Goal: Transaction & Acquisition: Book appointment/travel/reservation

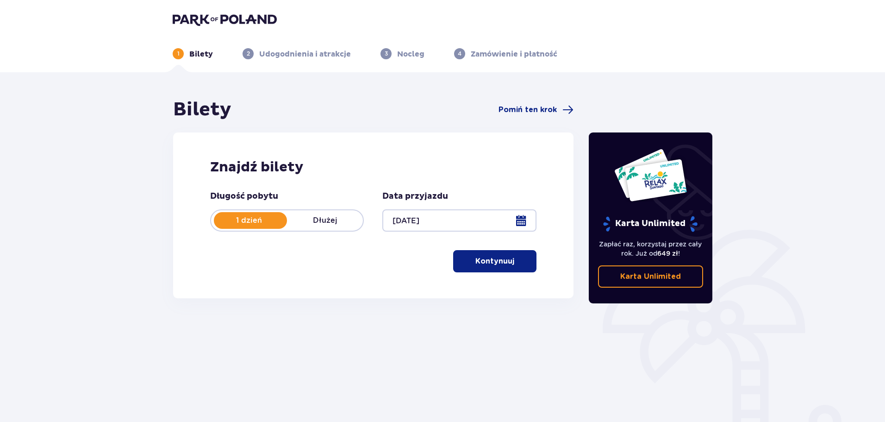
click at [494, 254] on button "Kontynuuj" at bounding box center [494, 261] width 83 height 22
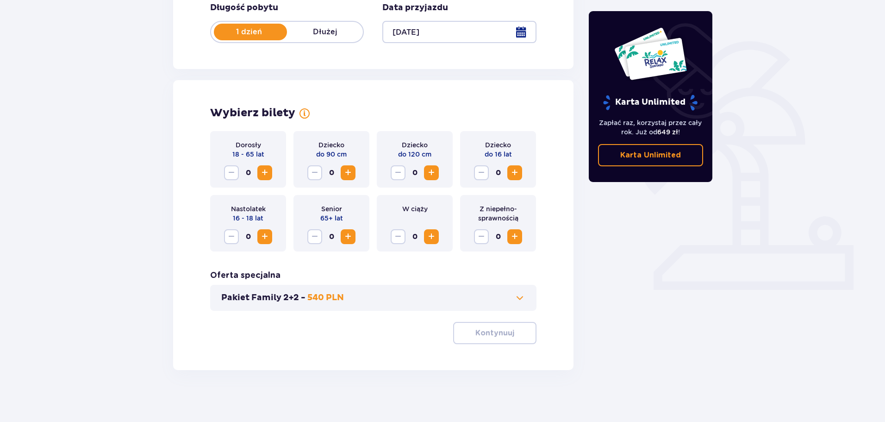
scroll to position [192, 0]
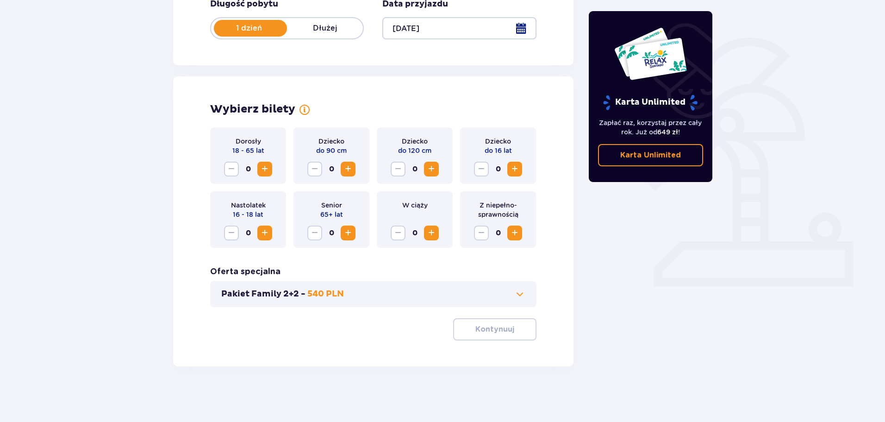
click at [261, 170] on span "Zwiększ" at bounding box center [264, 168] width 11 height 11
click at [429, 169] on span "Zwiększ" at bounding box center [431, 168] width 11 height 11
click at [515, 170] on span "Zwiększ" at bounding box center [514, 168] width 11 height 11
click at [496, 333] on p "Kontynuuj" at bounding box center [494, 329] width 39 height 10
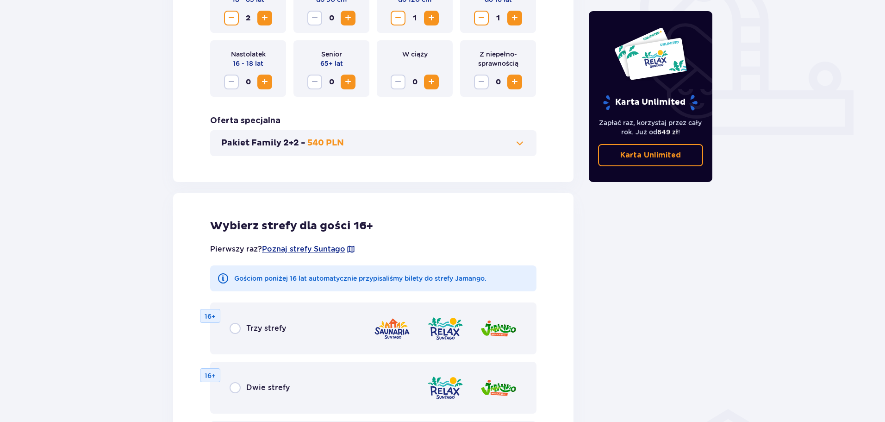
scroll to position [282, 0]
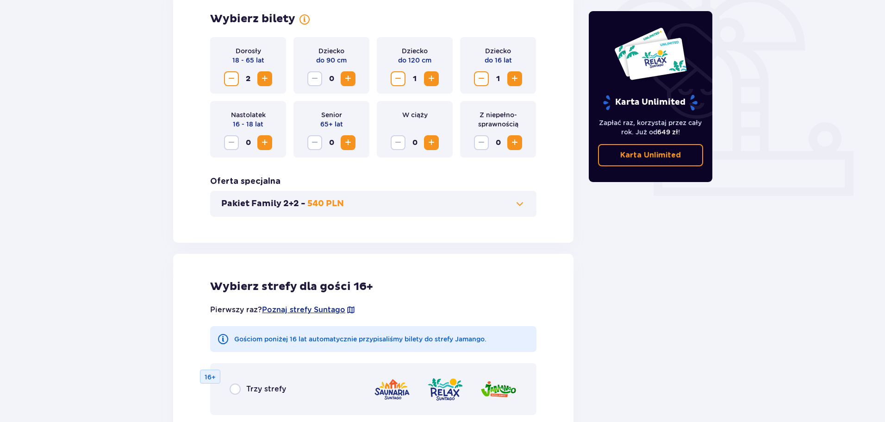
click at [262, 202] on p "Pakiet Family 2+2 -" at bounding box center [263, 203] width 84 height 11
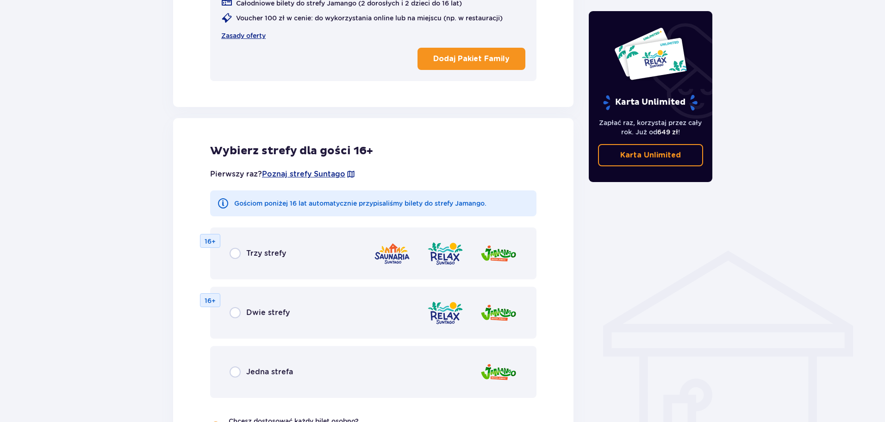
scroll to position [509, 0]
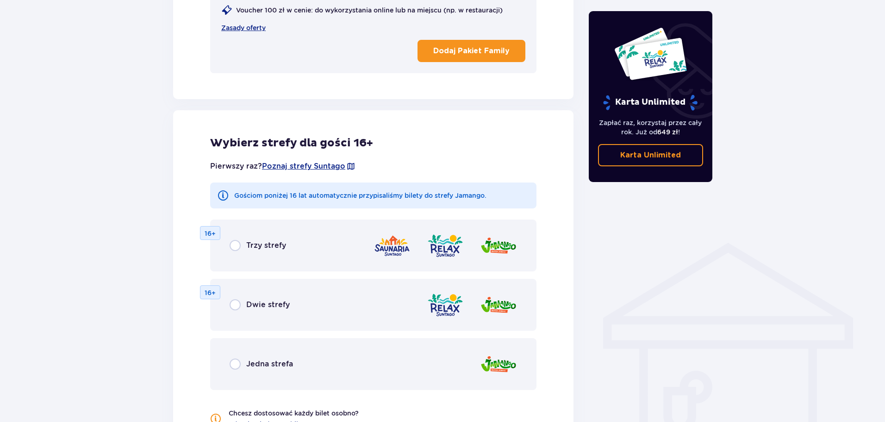
click at [466, 49] on p "Dodaj Pakiet Family" at bounding box center [471, 51] width 76 height 10
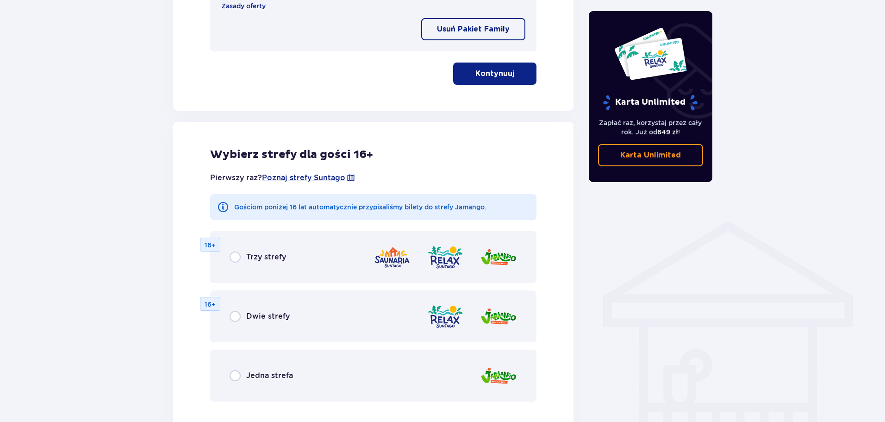
scroll to position [602, 0]
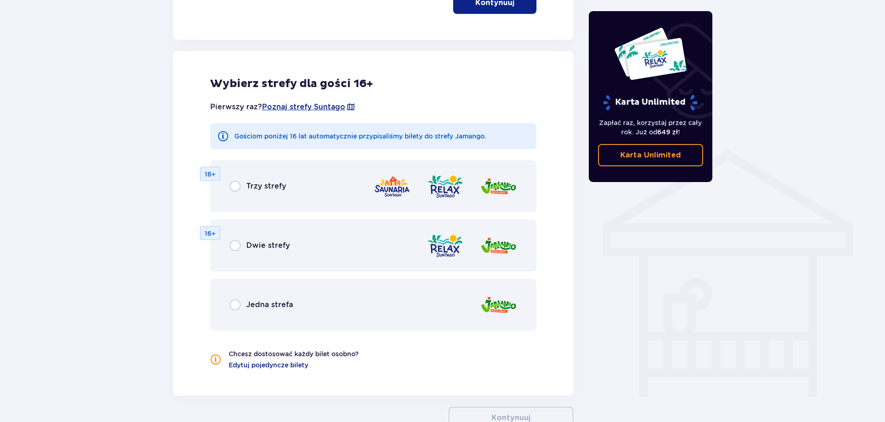
click at [368, 240] on div "Dwie strefy 16+" at bounding box center [373, 245] width 326 height 52
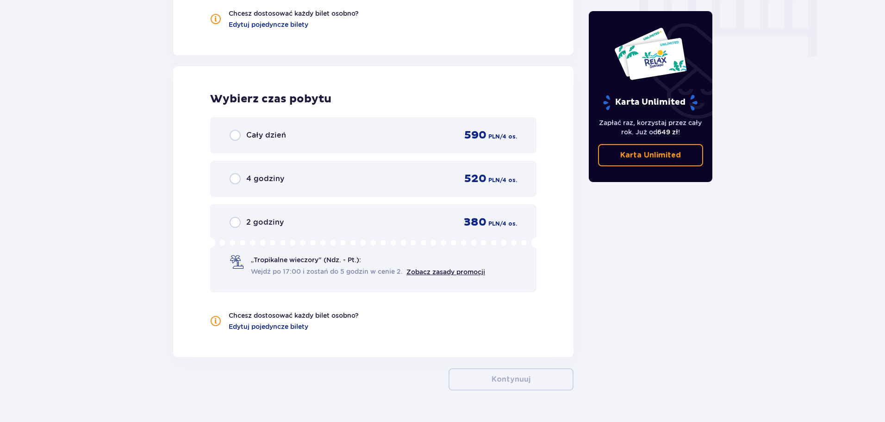
scroll to position [919, 0]
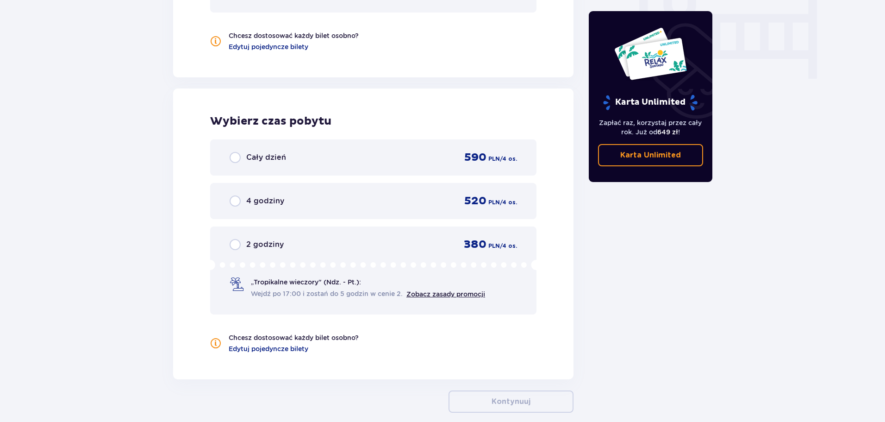
click at [508, 199] on span "/ 4 os." at bounding box center [508, 202] width 17 height 8
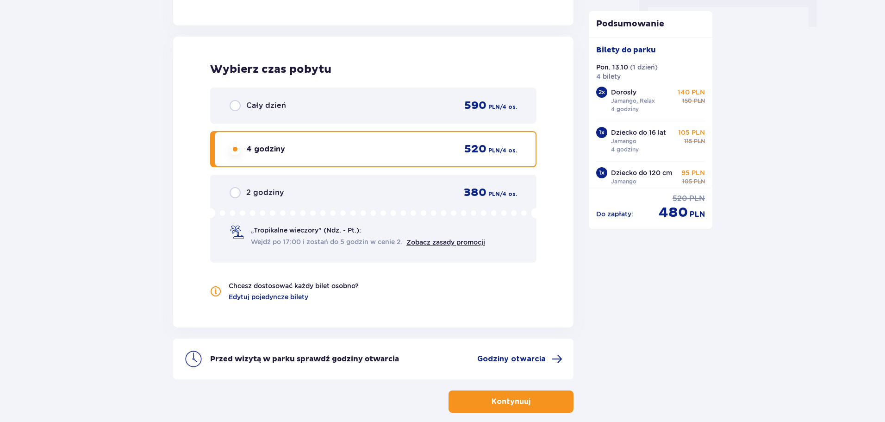
scroll to position [925, 0]
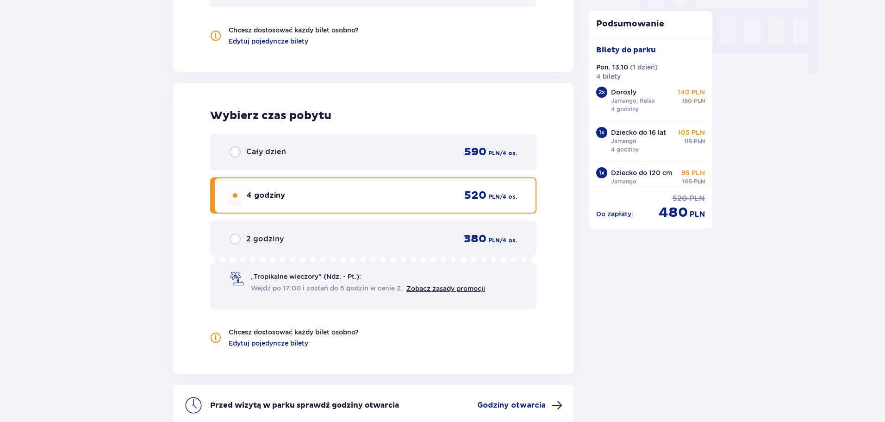
click at [480, 153] on span "590" at bounding box center [475, 152] width 22 height 14
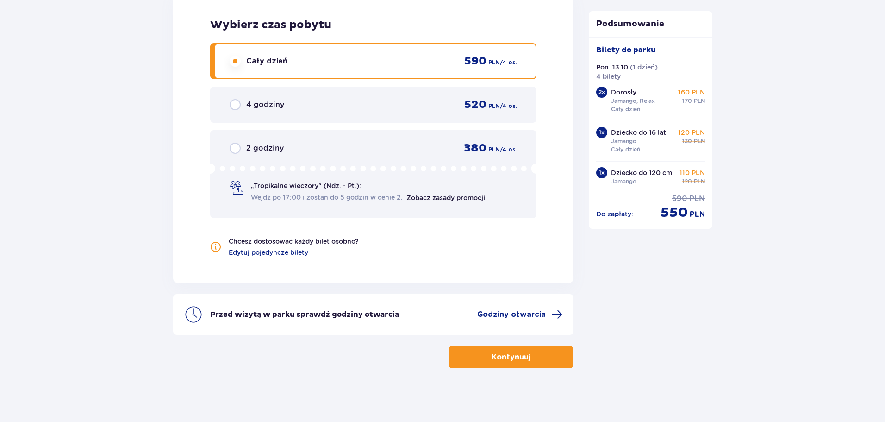
scroll to position [1018, 0]
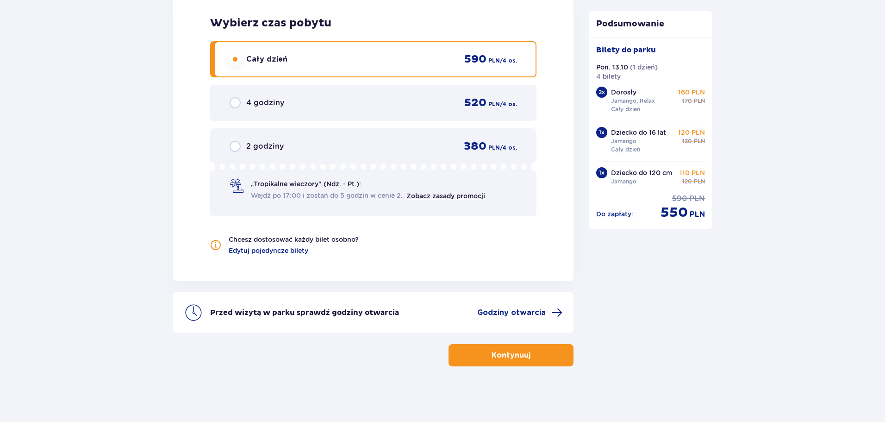
click at [476, 95] on div "4 godziny 520 PLN / 4 os." at bounding box center [373, 103] width 326 height 36
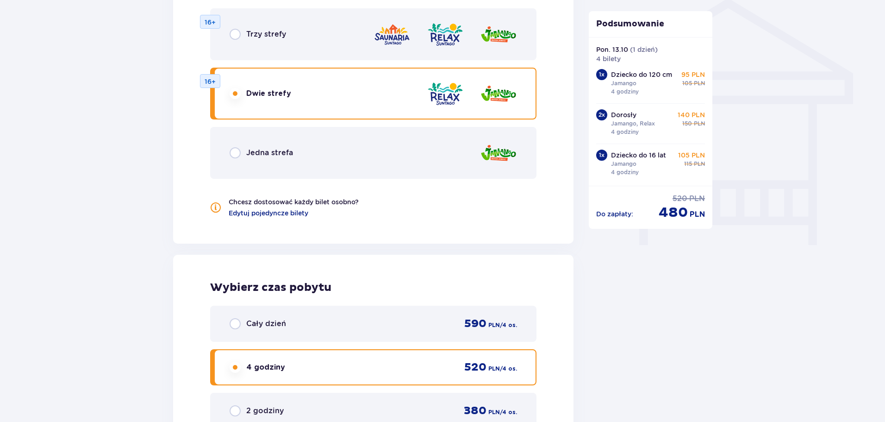
scroll to position [879, 0]
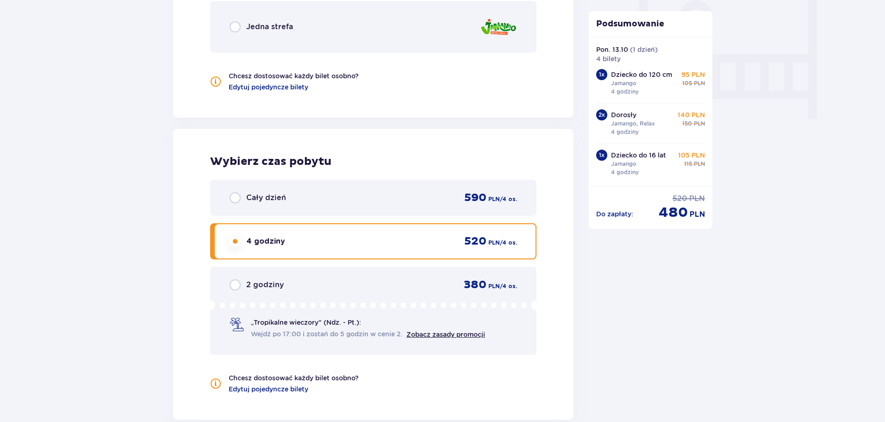
click at [368, 203] on div "Cały dzień 590 PLN / 4 os." at bounding box center [373, 198] width 287 height 14
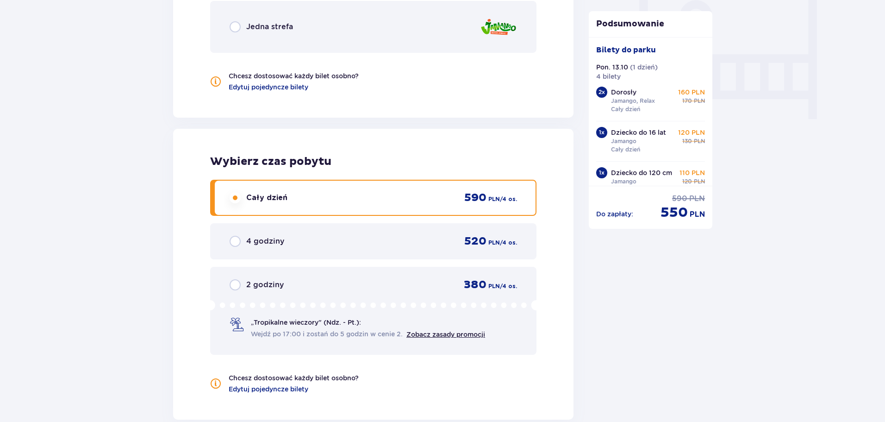
click at [344, 233] on div "4 godziny 520 PLN / 4 os." at bounding box center [373, 241] width 326 height 36
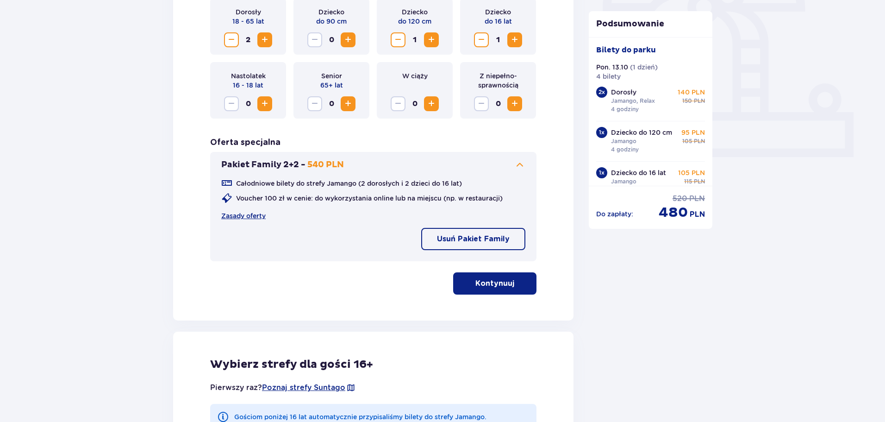
scroll to position [231, 0]
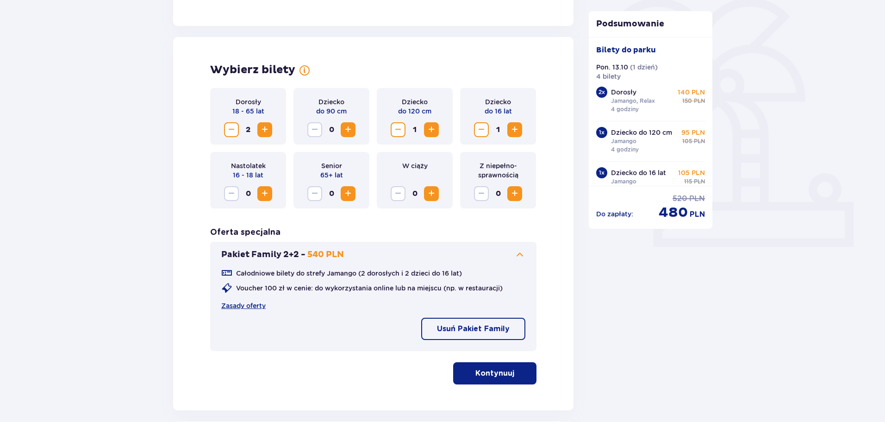
click at [371, 261] on div "Całodniowe bilety do strefy Jamango (2 dorosłych i 2 dzieci do 16 lat) Voucher …" at bounding box center [373, 301] width 304 height 83
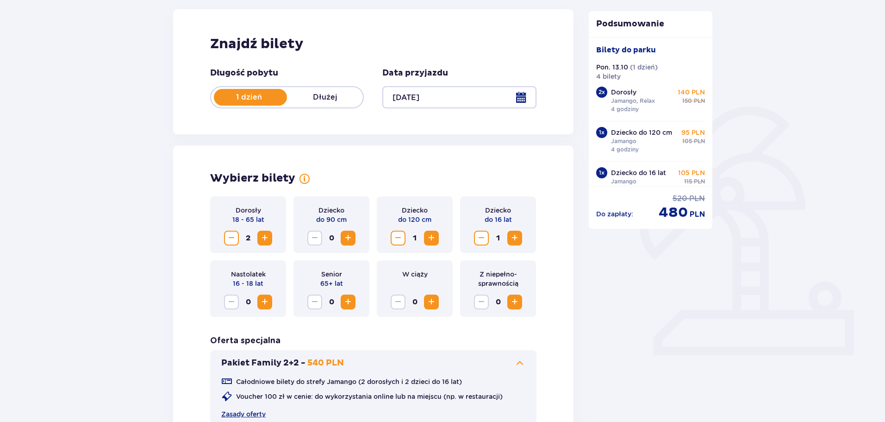
scroll to position [93, 0]
